Goal: Use online tool/utility: Utilize a website feature to perform a specific function

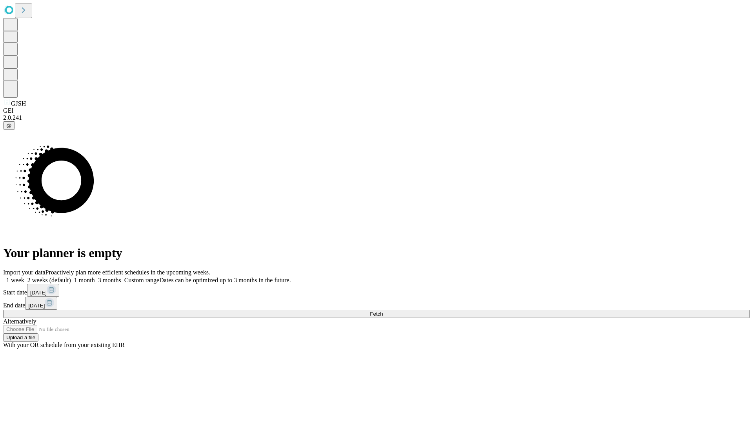
click at [383, 311] on span "Fetch" at bounding box center [376, 314] width 13 height 6
